Goal: Answer question/provide support

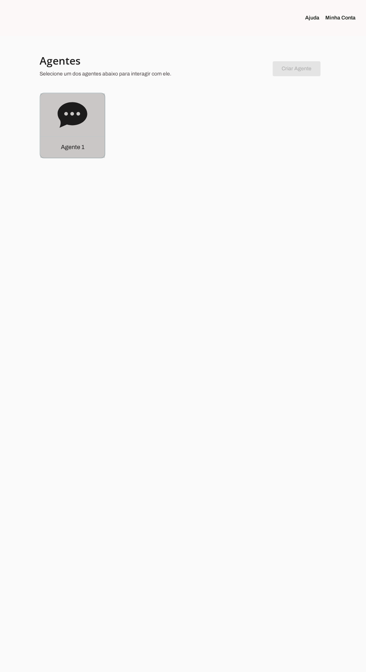
click at [70, 124] on icon at bounding box center [73, 114] width 30 height 25
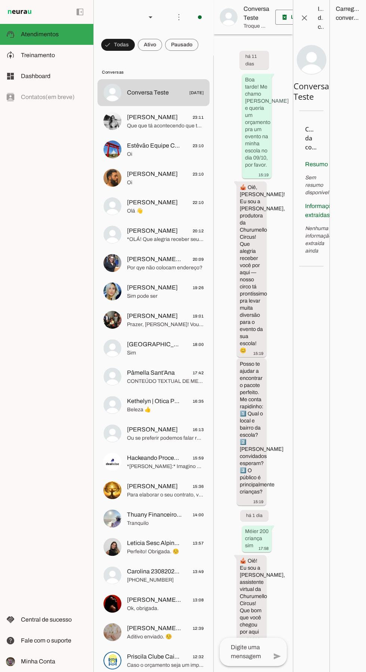
scroll to position [1496, 0]
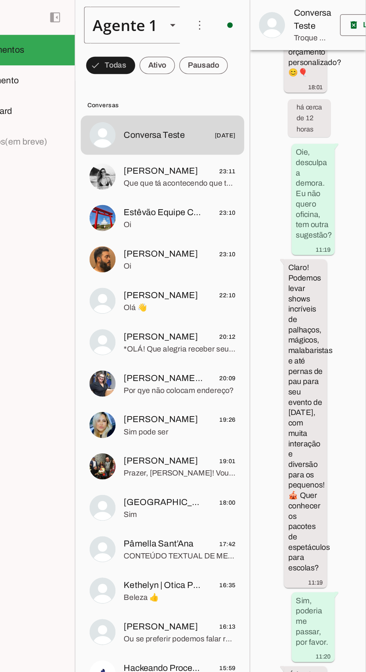
click at [149, 13] on div "Agente 1" at bounding box center [125, 16] width 50 height 25
click at [182, 106] on md-item "[PERSON_NAME] 23:10 Oi" at bounding box center [154, 92] width 112 height 27
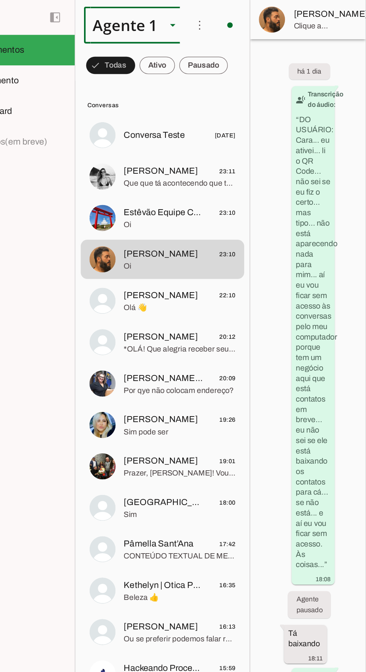
scroll to position [5911, 0]
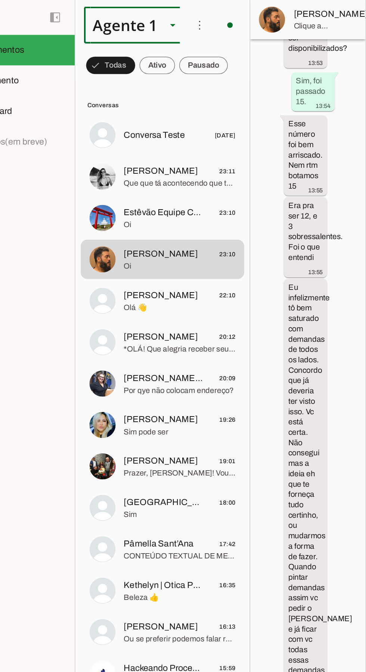
click at [179, 16] on span at bounding box center [179, 17] width 18 height 18
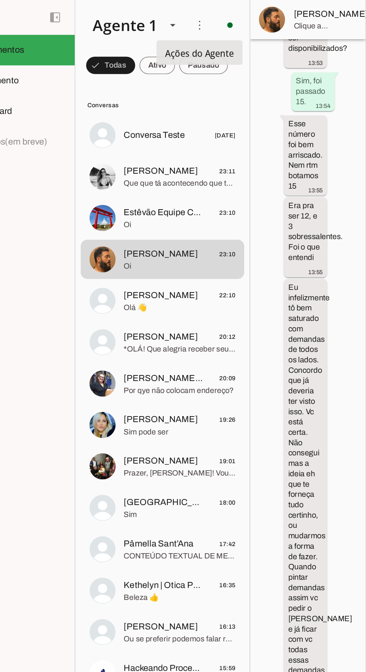
click at [195, 15] on span at bounding box center [200, 17] width 18 height 18
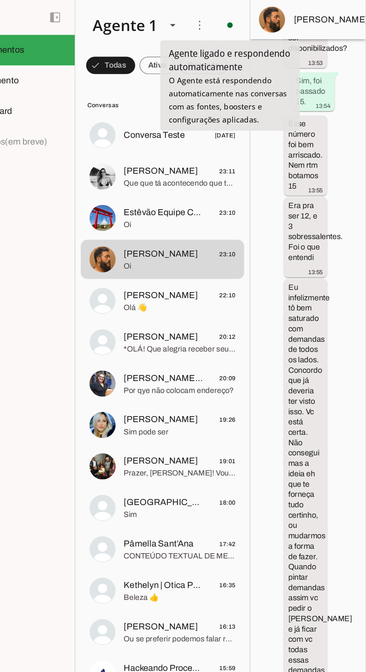
scroll to position [5903, 0]
click at [133, 118] on span "[PERSON_NAME]" at bounding box center [152, 117] width 51 height 9
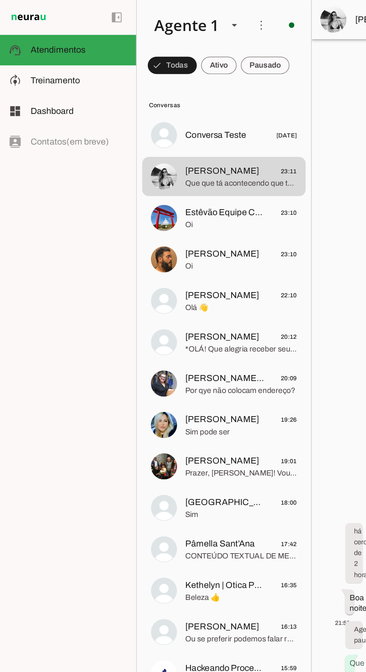
click at [12, 60] on md-item "model_training Treinamento Treinamento" at bounding box center [46, 55] width 93 height 21
